Goal: Information Seeking & Learning: Learn about a topic

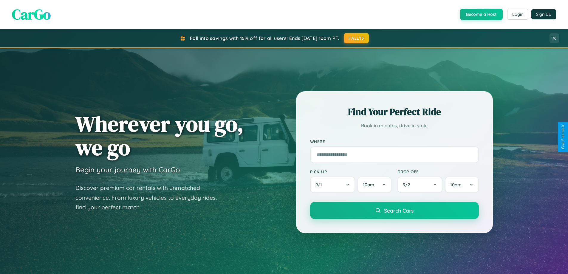
scroll to position [1147, 0]
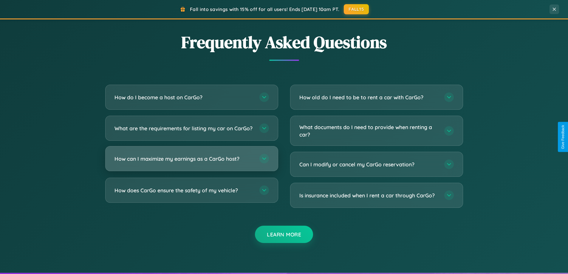
click at [191, 162] on h3 "How can I maximize my earnings as a CarGo host?" at bounding box center [183, 158] width 139 height 7
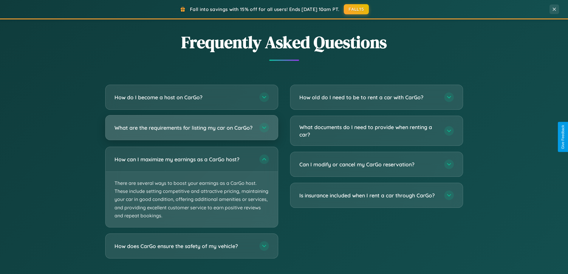
click at [191, 131] on h3 "What are the requirements for listing my car on CarGo?" at bounding box center [183, 127] width 139 height 7
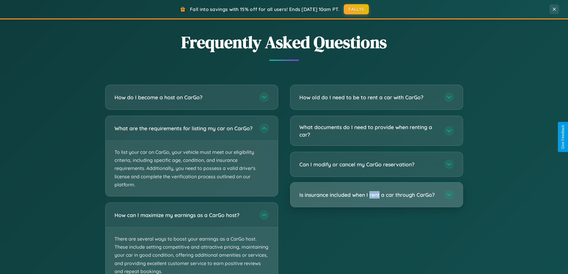
click at [376, 195] on h3 "Is insurance included when I rent a car through CarGo?" at bounding box center [368, 194] width 139 height 7
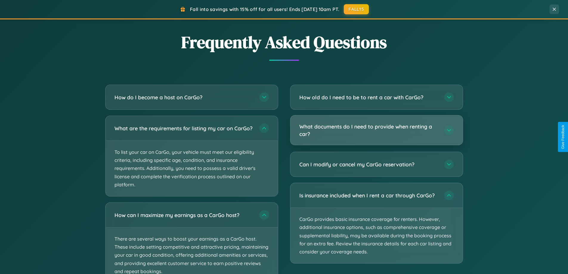
click at [376, 130] on h3 "What documents do I need to provide when renting a car?" at bounding box center [368, 130] width 139 height 15
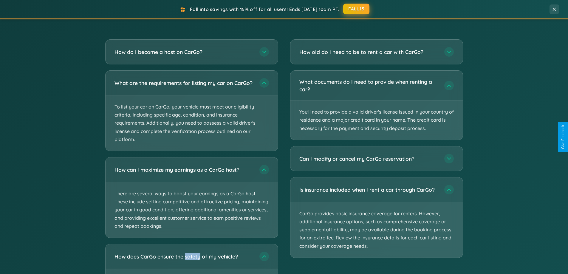
click at [356, 9] on button "FALL15" at bounding box center [356, 9] width 26 height 11
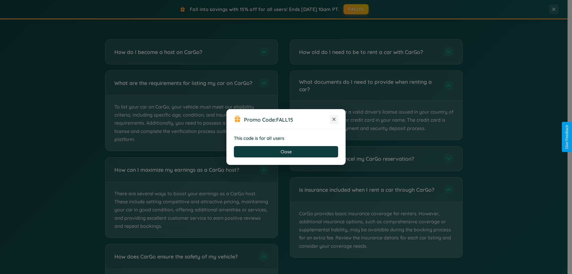
click at [334, 120] on icon at bounding box center [334, 119] width 6 height 6
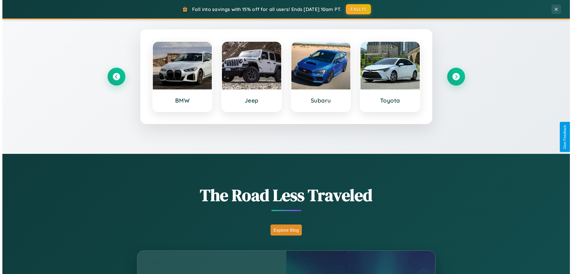
scroll to position [0, 0]
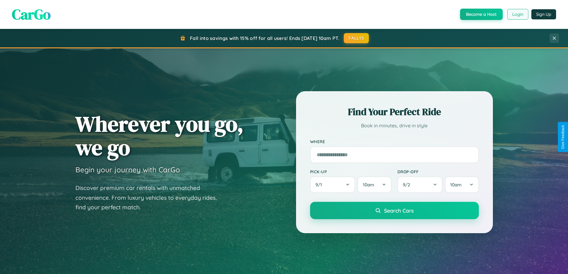
click at [517, 14] on button "Login" at bounding box center [517, 14] width 21 height 11
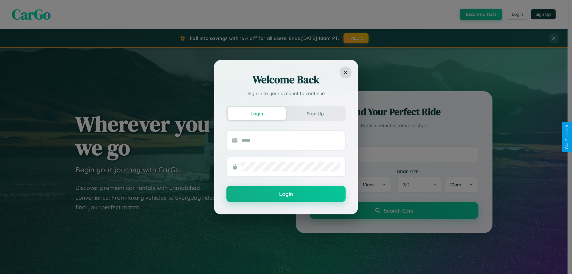
click at [356, 38] on div "Welcome Back Sign in to your account to continue Login Sign Up Login" at bounding box center [286, 137] width 572 height 274
